Goal: Task Accomplishment & Management: Use online tool/utility

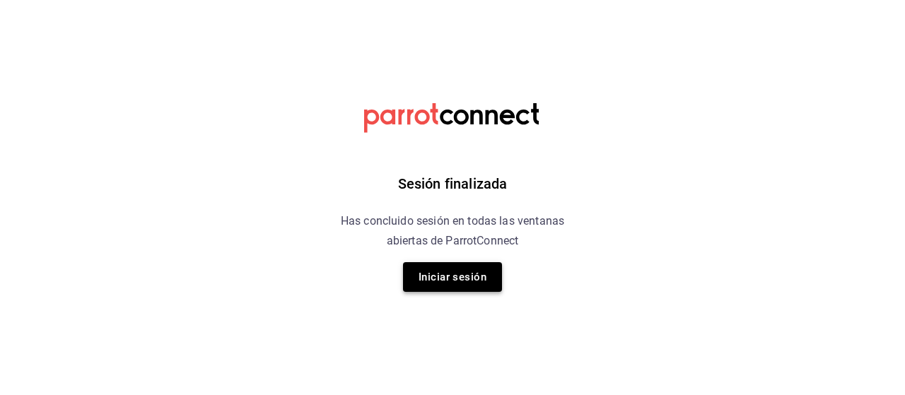
click at [475, 286] on button "Iniciar sesión" at bounding box center [452, 277] width 99 height 30
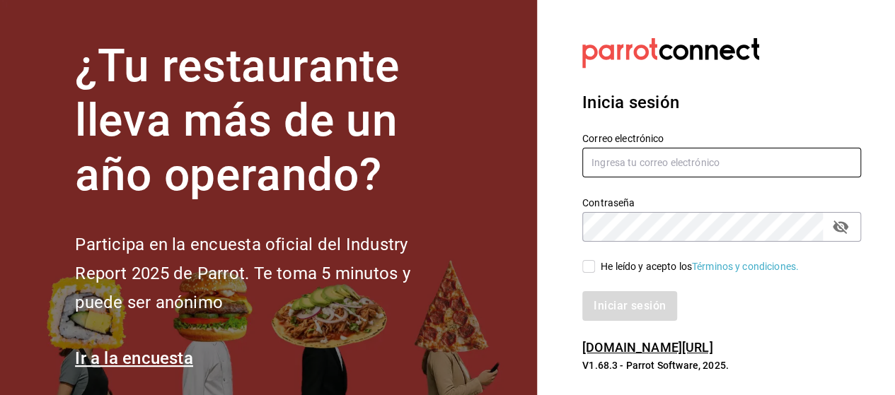
type input "marco.ramirez@grupocosteno.com"
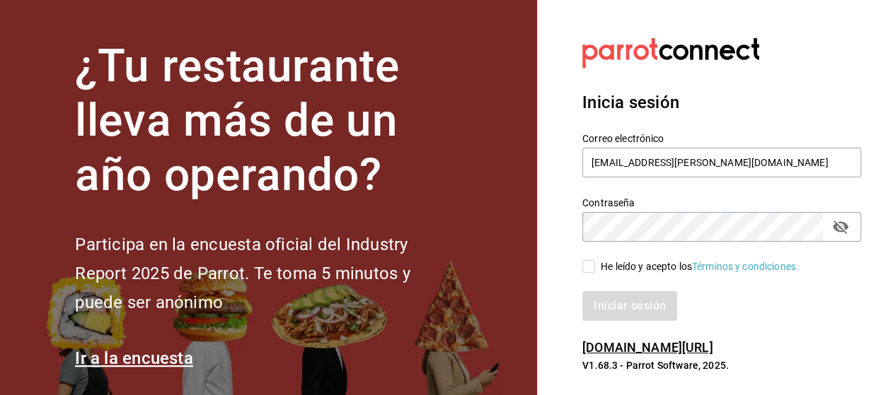
click at [586, 269] on input "He leído y acepto los Términos y condiciones." at bounding box center [588, 266] width 13 height 13
checkbox input "true"
click at [582, 291] on button "Iniciar sesión" at bounding box center [629, 306] width 95 height 30
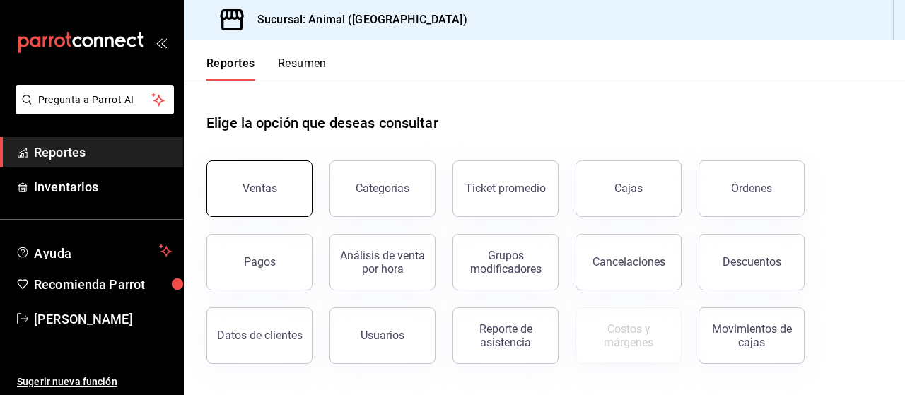
click at [277, 174] on button "Ventas" at bounding box center [259, 189] width 106 height 57
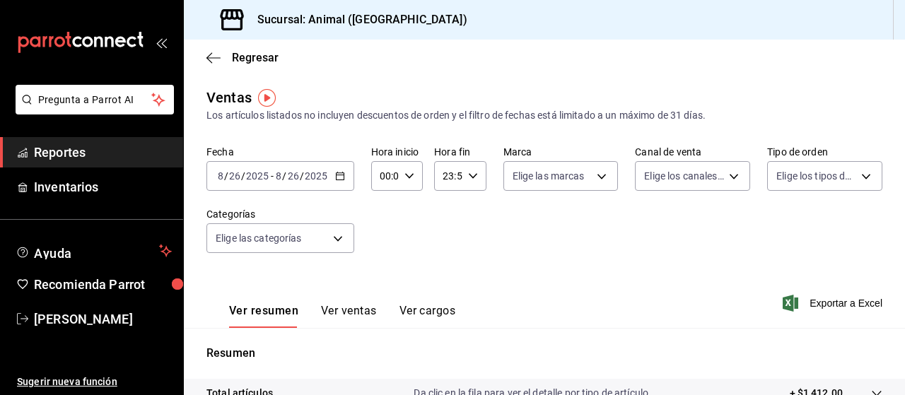
click at [338, 176] on icon "button" at bounding box center [340, 176] width 10 height 10
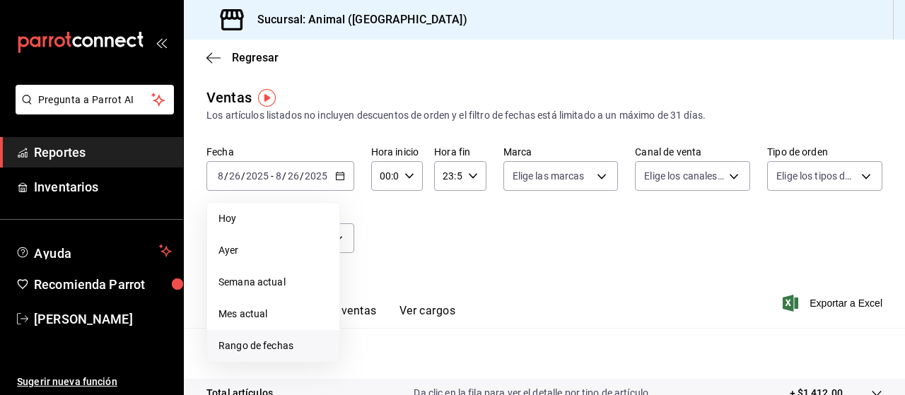
click at [269, 346] on span "Rango de fechas" at bounding box center [274, 346] width 110 height 15
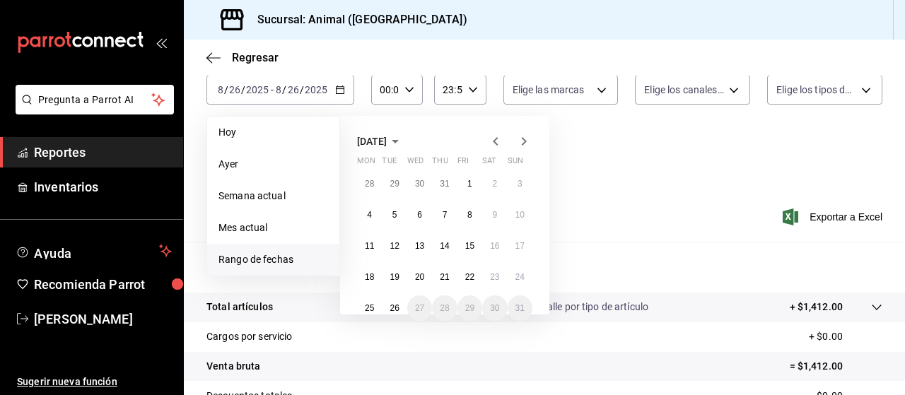
scroll to position [88, 0]
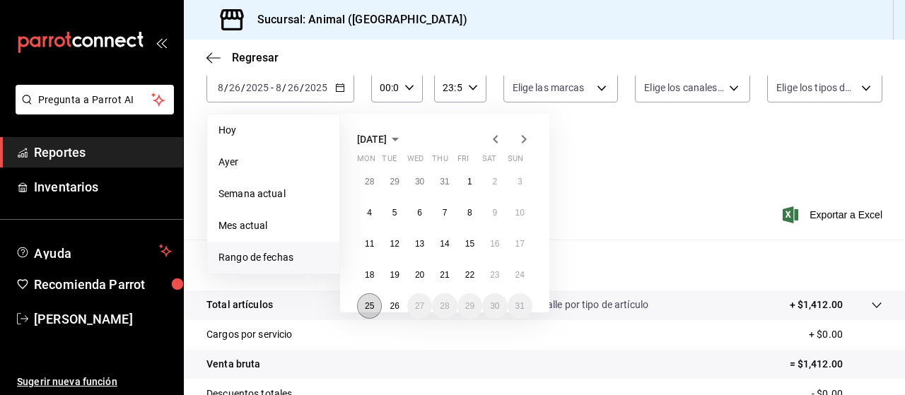
click at [366, 305] on abbr "25" at bounding box center [369, 306] width 9 height 10
click at [398, 309] on abbr "26" at bounding box center [394, 306] width 9 height 10
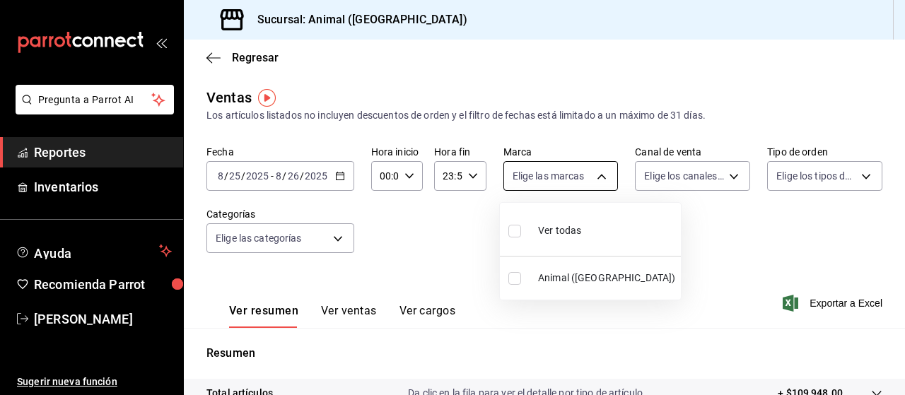
click at [597, 177] on body "Pregunta a Parrot AI Reportes Inventarios Ayuda Recomienda Parrot [PERSON_NAME]…" at bounding box center [452, 197] width 905 height 395
click at [516, 230] on input "checkbox" at bounding box center [514, 231] width 13 height 13
checkbox input "true"
type input "96838179-8fbb-4073-aae3-1789726318c8"
checkbox input "true"
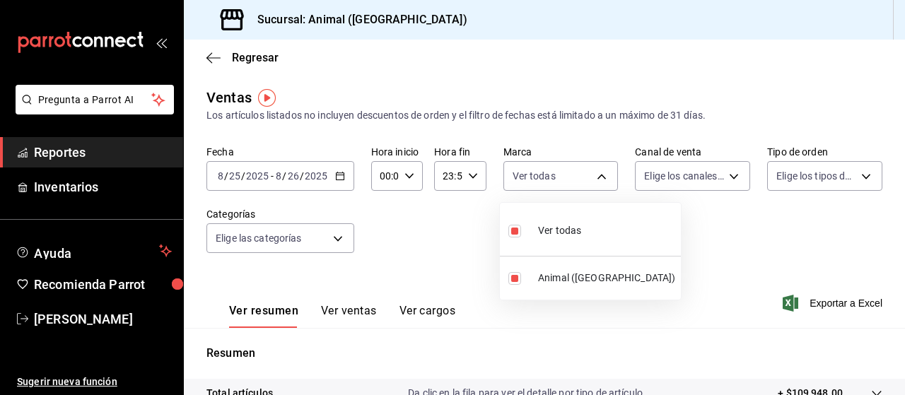
click at [727, 178] on div at bounding box center [452, 197] width 905 height 395
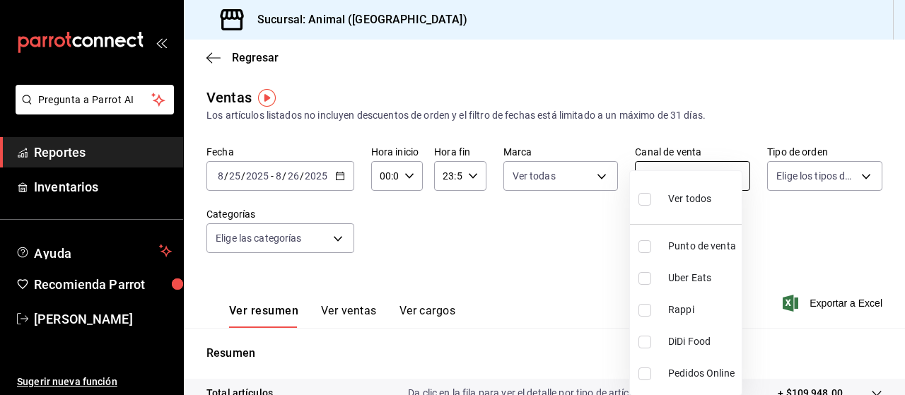
click at [724, 176] on body "Pregunta a Parrot AI Reportes Inventarios Ayuda Recomienda Parrot [PERSON_NAME]…" at bounding box center [452, 197] width 905 height 395
click at [645, 196] on input "checkbox" at bounding box center [645, 199] width 13 height 13
checkbox input "true"
type input "PARROT,UBER_EATS,RAPPI,DIDI_FOOD,ONLINE"
checkbox input "true"
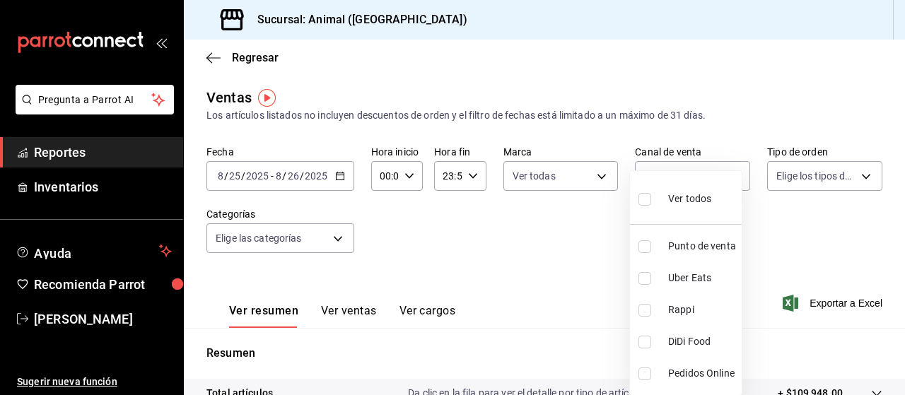
checkbox input "true"
click at [854, 175] on div at bounding box center [452, 197] width 905 height 395
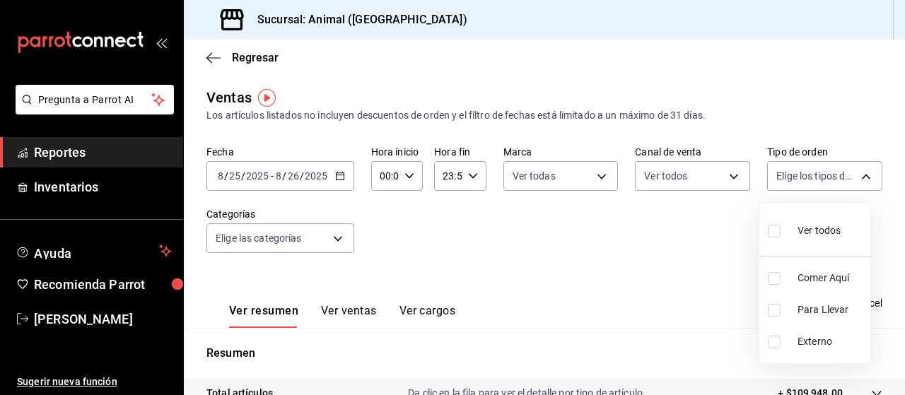
click at [854, 175] on body "Pregunta a Parrot AI Reportes Inventarios Ayuda Recomienda Parrot [PERSON_NAME]…" at bounding box center [452, 197] width 905 height 395
click at [779, 227] on input "checkbox" at bounding box center [774, 231] width 13 height 13
checkbox input "true"
type input "89cc3392-1a89-49ed-91c4-e66ea58282e1,025cf6ae-25b7-4698-bb98-3d77af74a196,EXTER…"
checkbox input "true"
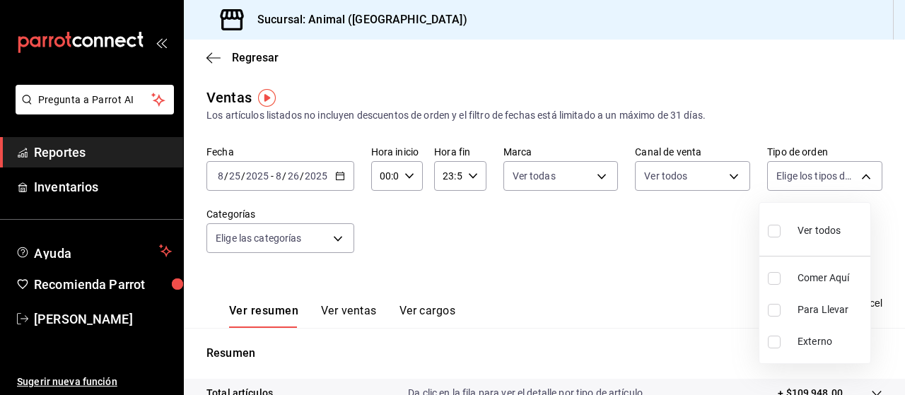
checkbox input "true"
click at [618, 284] on div at bounding box center [452, 197] width 905 height 395
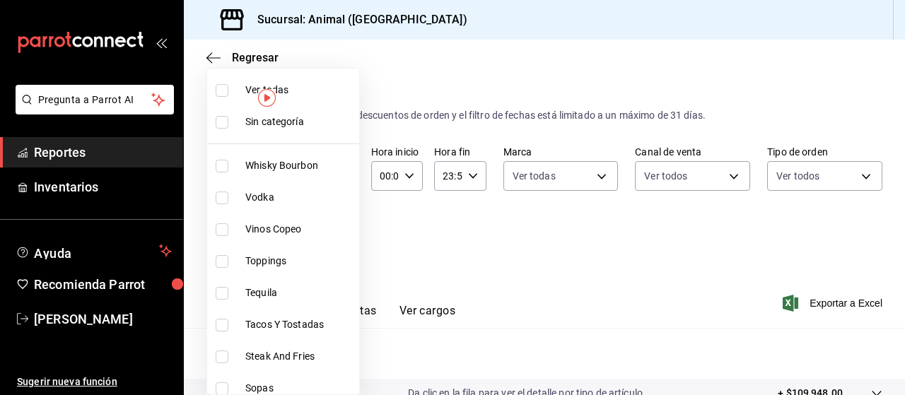
click at [335, 240] on body "Pregunta a Parrot AI Reportes Inventarios Ayuda Recomienda Parrot [PERSON_NAME]…" at bounding box center [452, 197] width 905 height 395
click at [218, 89] on input "checkbox" at bounding box center [222, 90] width 13 height 13
checkbox input "true"
type input "696422f3-042f-4992-a796-20cec1d2addd,ab2f2cdd-2d2d-455a-bd59-969ed93fbee5,5744a…"
checkbox input "true"
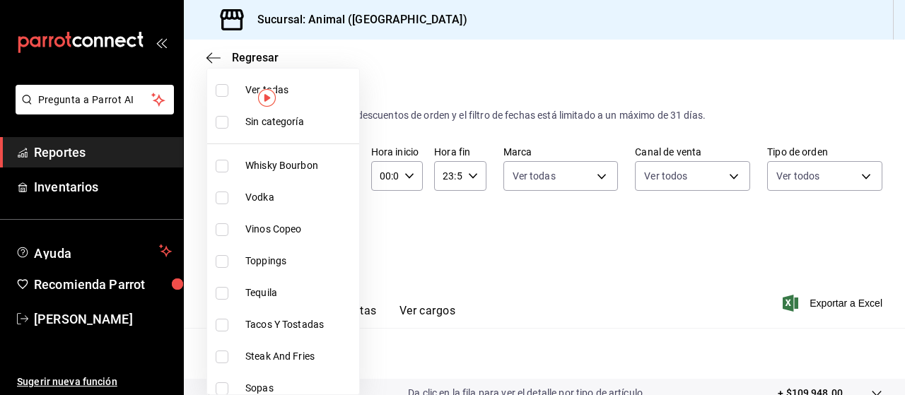
checkbox input "true"
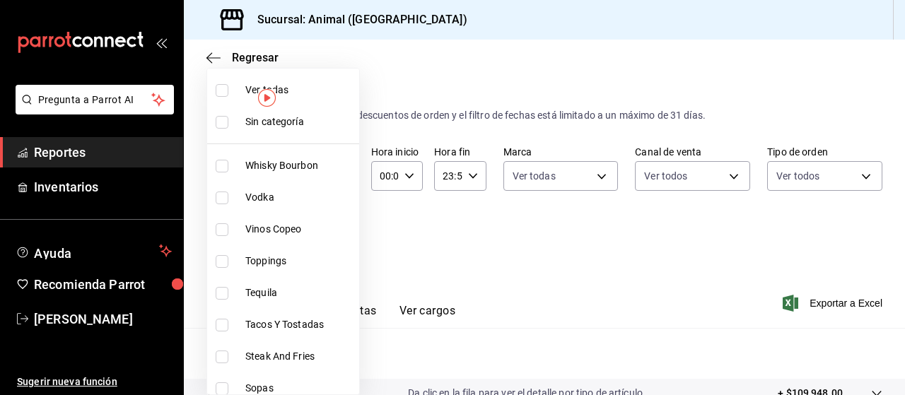
checkbox input "true"
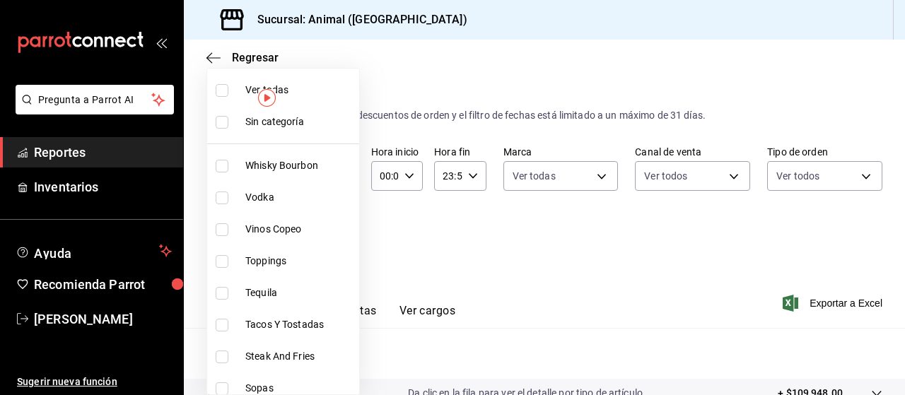
checkbox input "true"
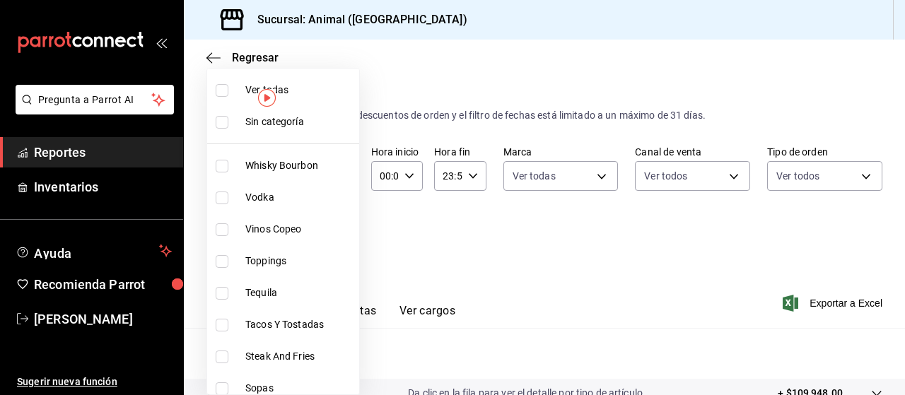
checkbox input "true"
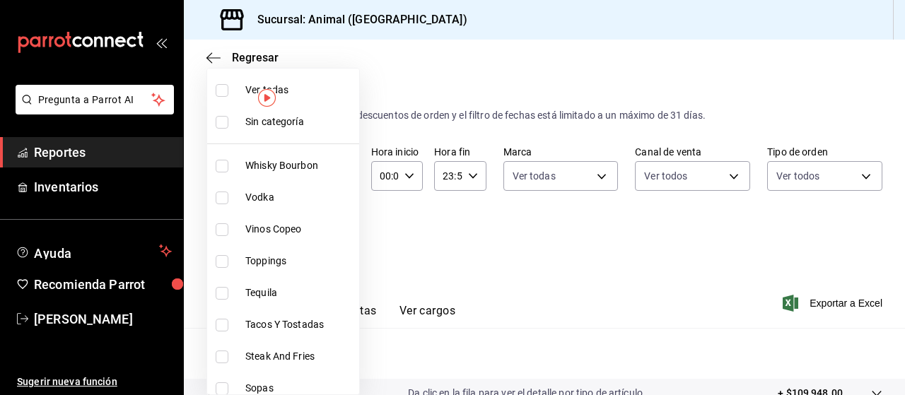
checkbox input "true"
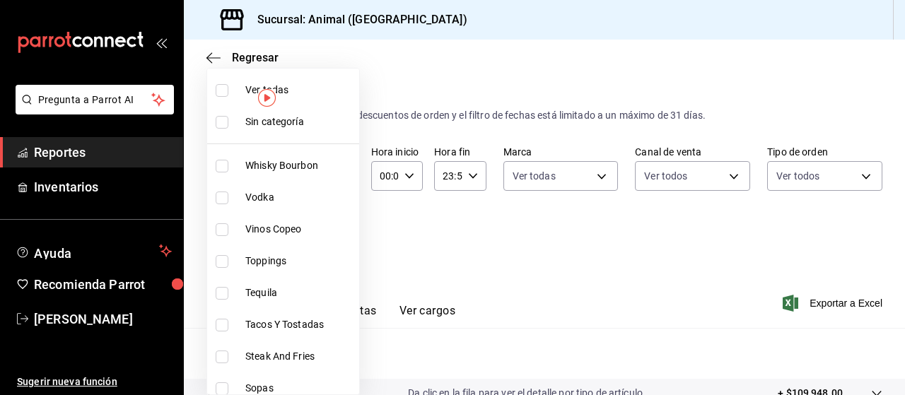
checkbox input "true"
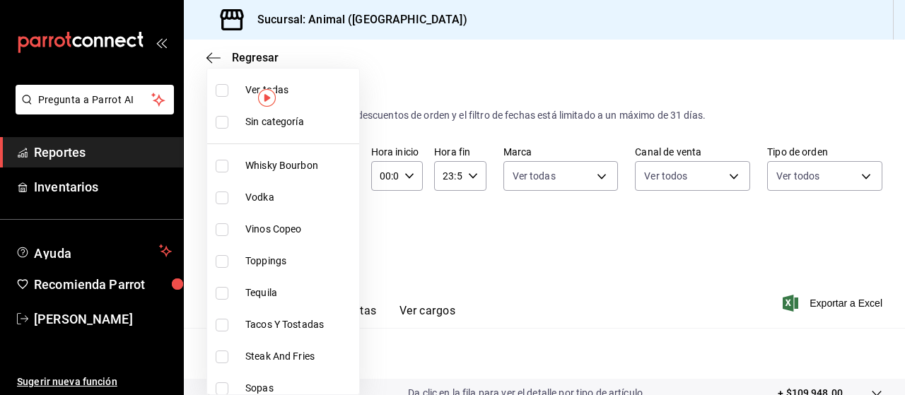
checkbox input "true"
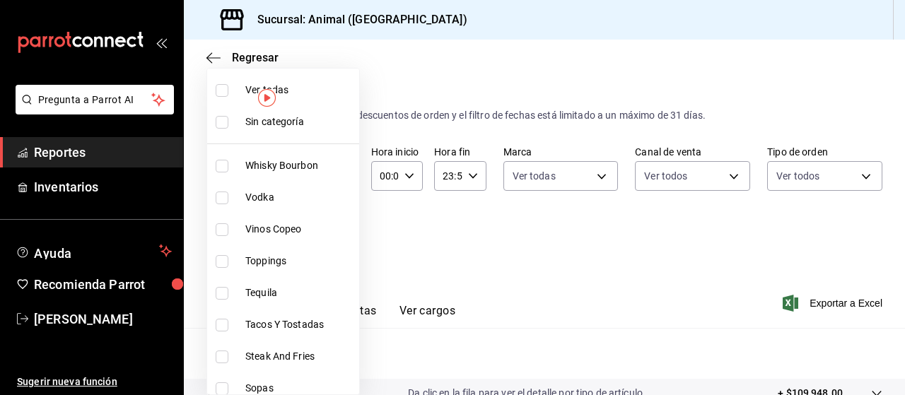
checkbox input "true"
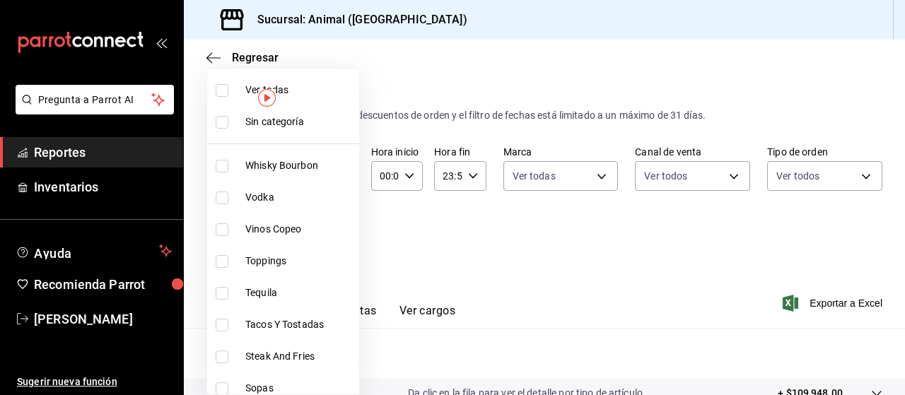
checkbox input "true"
click at [506, 240] on div at bounding box center [452, 197] width 905 height 395
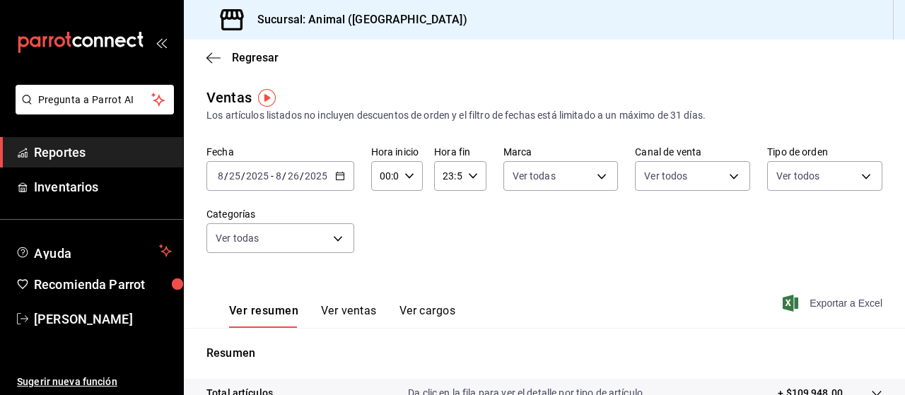
click at [834, 302] on span "Exportar a Excel" at bounding box center [834, 303] width 97 height 17
click at [840, 304] on span "Exportar a Excel" at bounding box center [834, 303] width 97 height 17
click at [336, 179] on \(Stroke\) "button" at bounding box center [340, 177] width 8 height 8
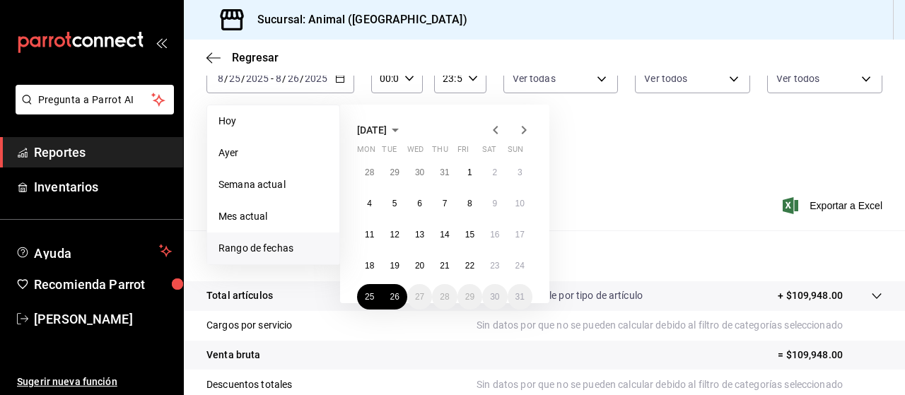
scroll to position [97, 0]
click at [253, 121] on span "Hoy" at bounding box center [274, 122] width 110 height 15
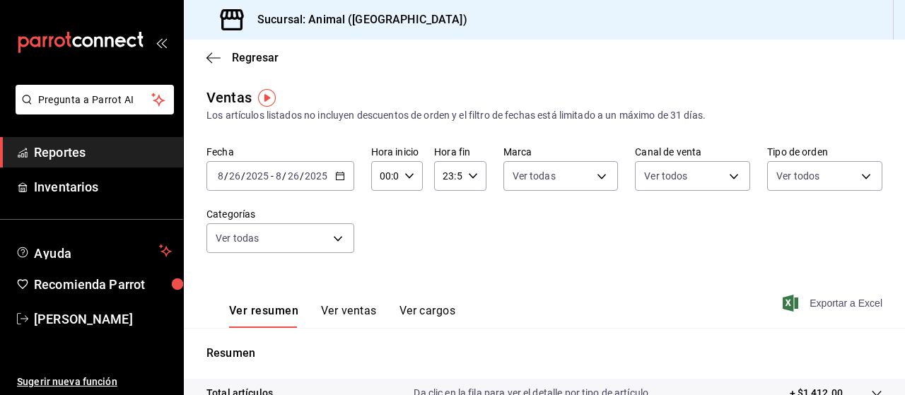
click at [794, 299] on span "Exportar a Excel" at bounding box center [834, 303] width 97 height 17
click at [842, 294] on div "Ver resumen Ver ventas Ver cargos Exportar a Excel" at bounding box center [544, 299] width 721 height 58
click at [840, 301] on span "Exportar a Excel" at bounding box center [834, 303] width 97 height 17
